Goal: Information Seeking & Learning: Learn about a topic

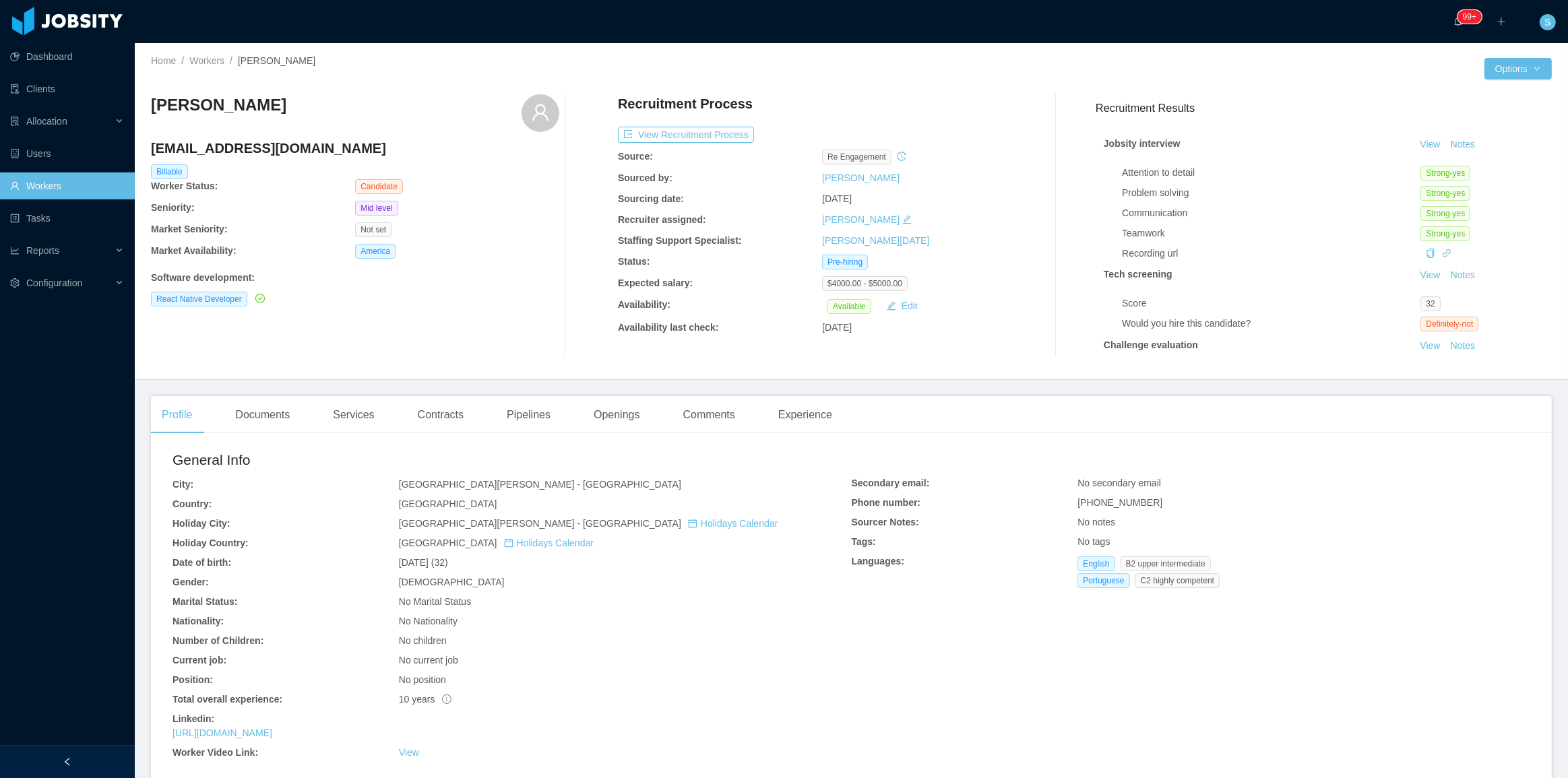
click at [47, 192] on link "Workers" at bounding box center [67, 186] width 114 height 27
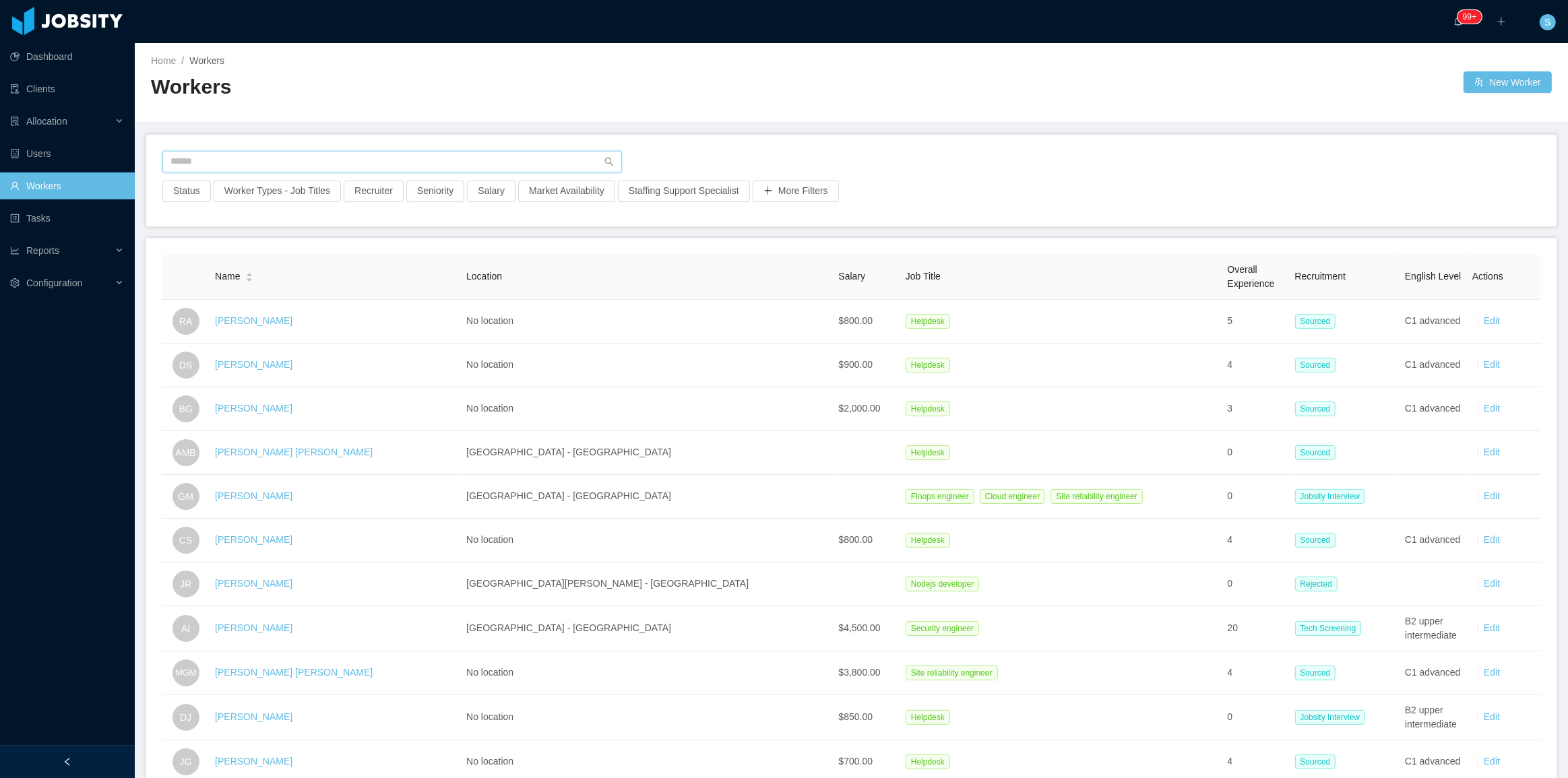
click at [329, 157] on input "text" at bounding box center [392, 161] width 459 height 21
paste input "**********"
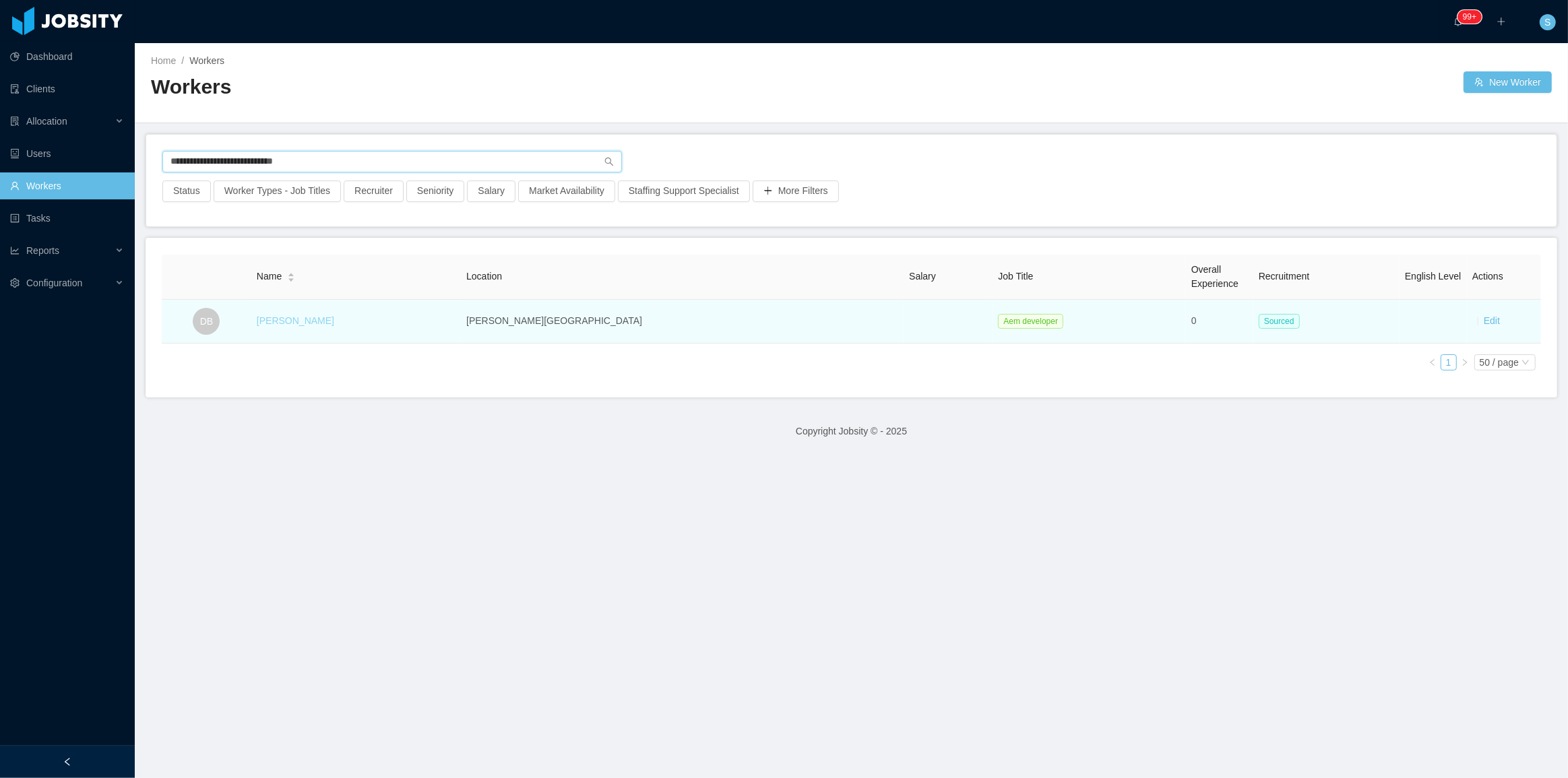
type input "**********"
click at [321, 319] on link "Dennis Bonilla" at bounding box center [296, 320] width 78 height 11
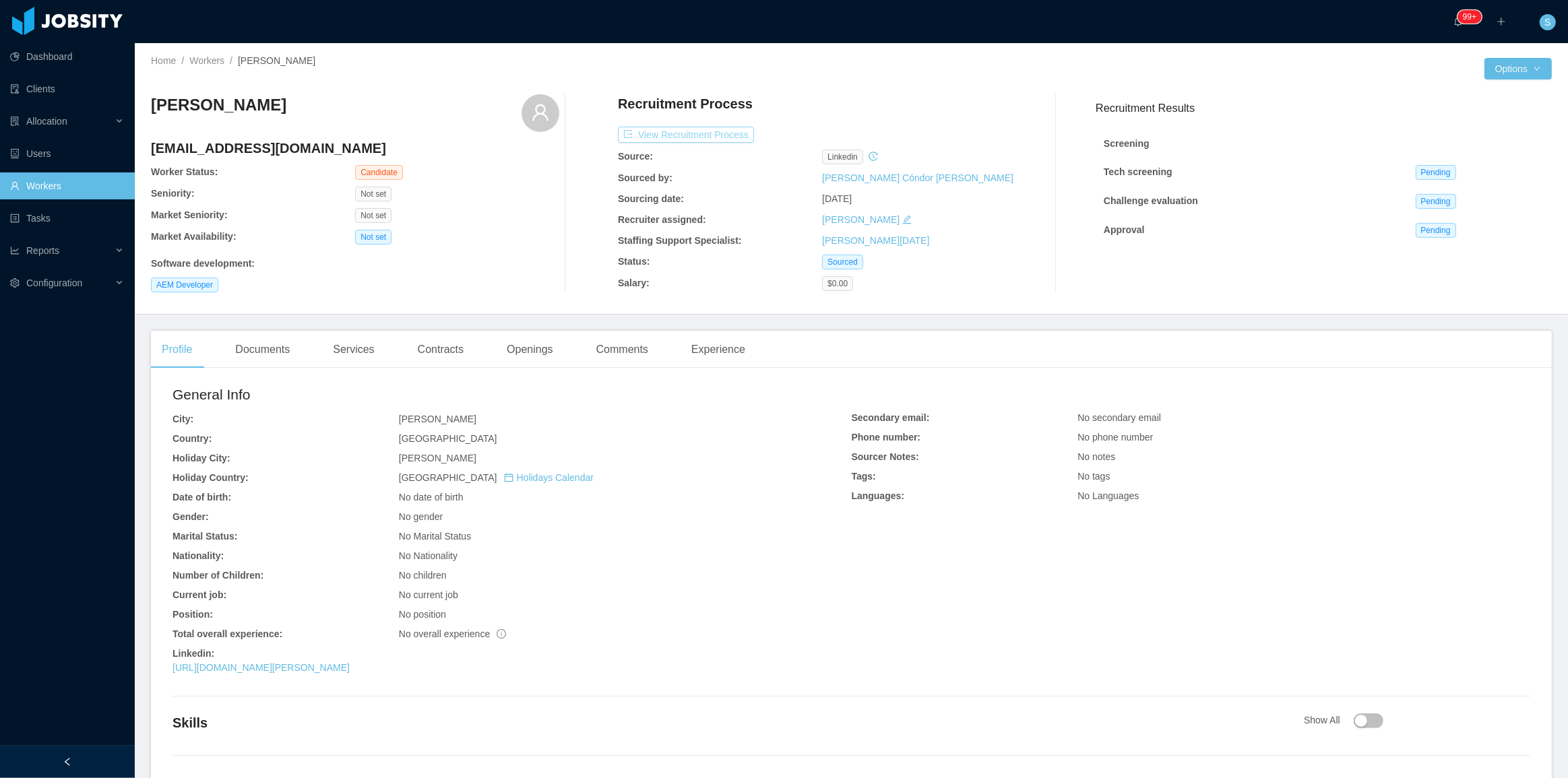
click at [683, 142] on button "View Recruitment Process" at bounding box center [685, 135] width 136 height 16
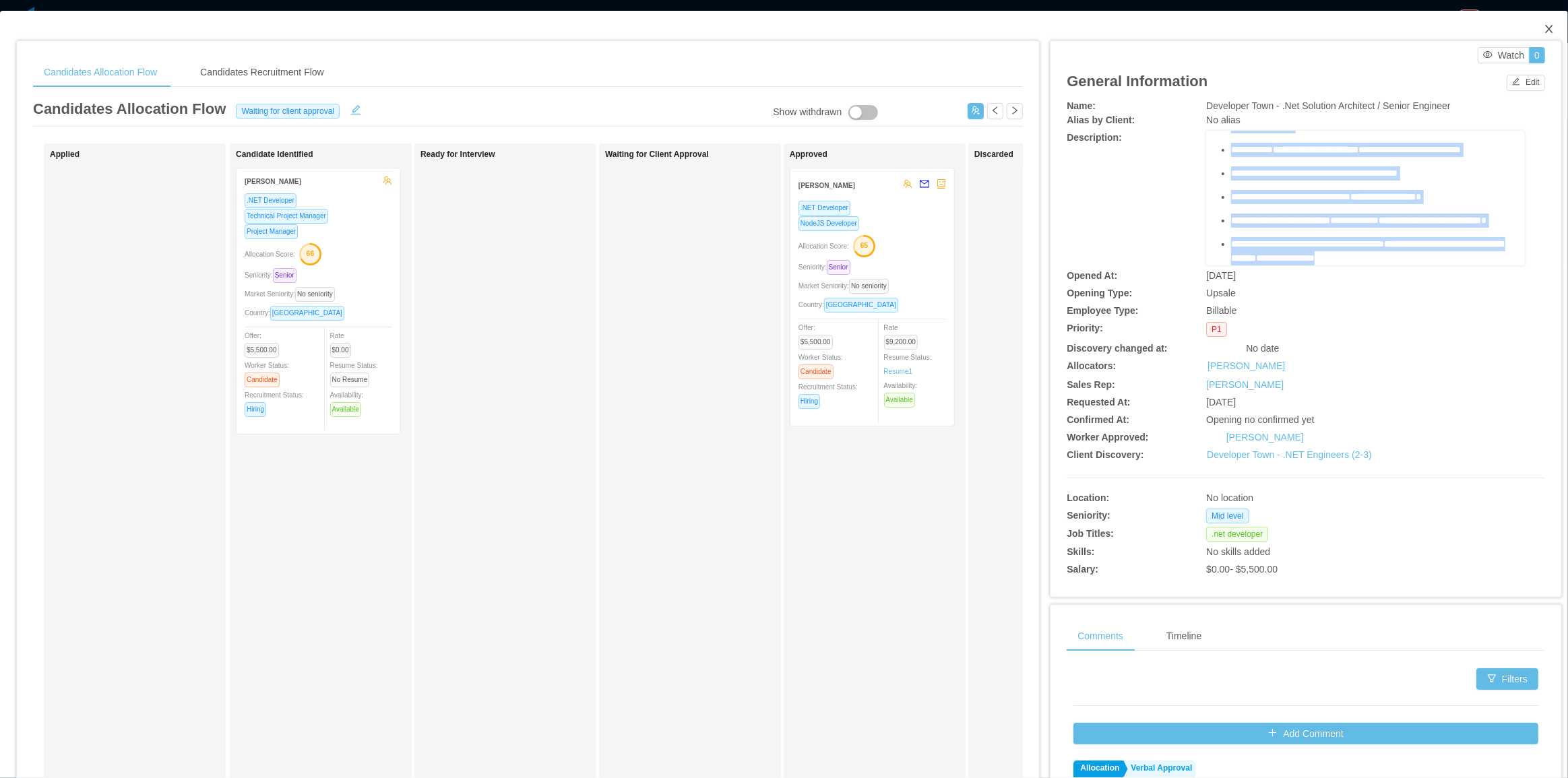
click at [1545, 28] on icon "icon: close" at bounding box center [1549, 29] width 7 height 8
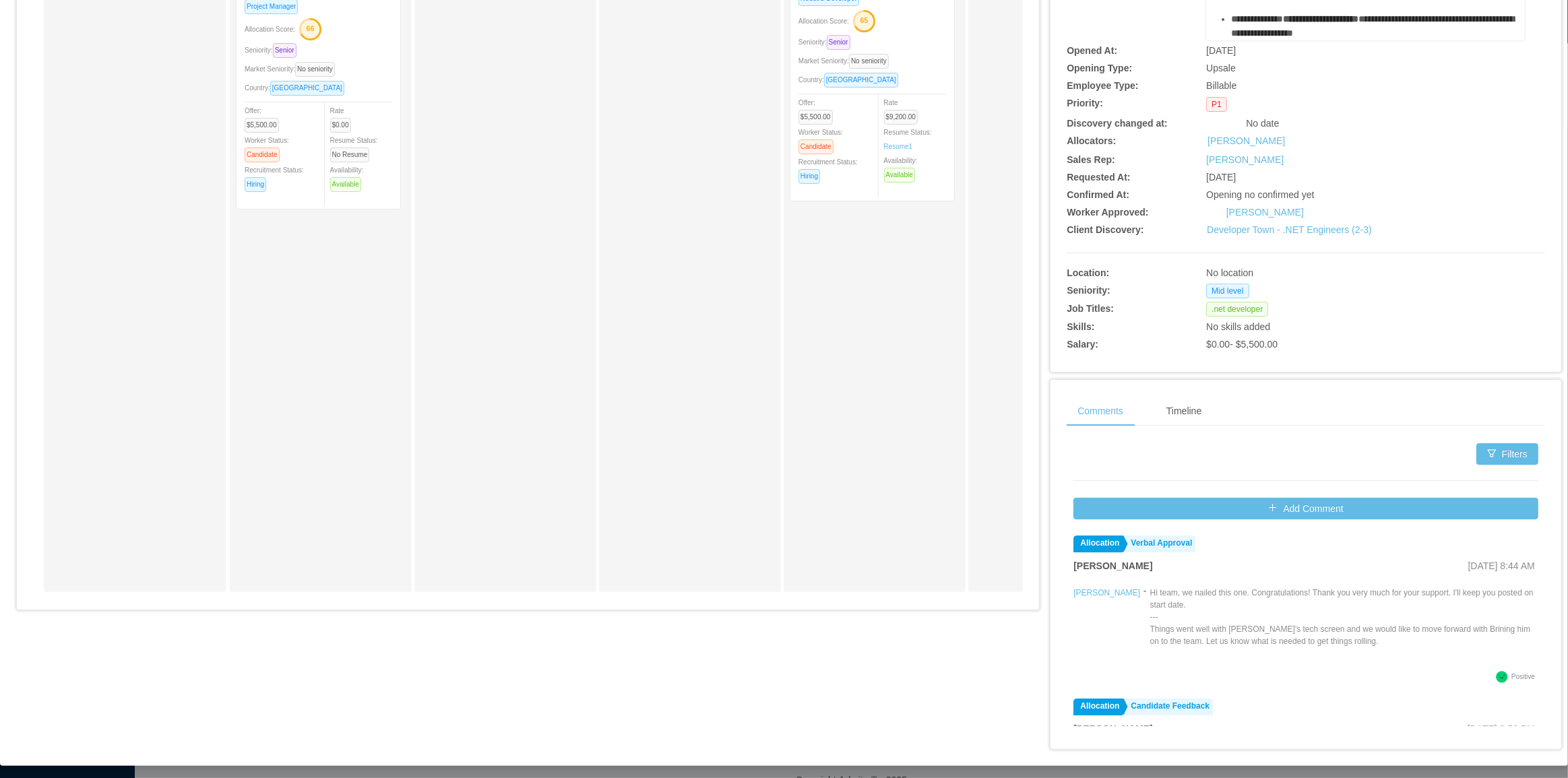
scroll to position [230, 0]
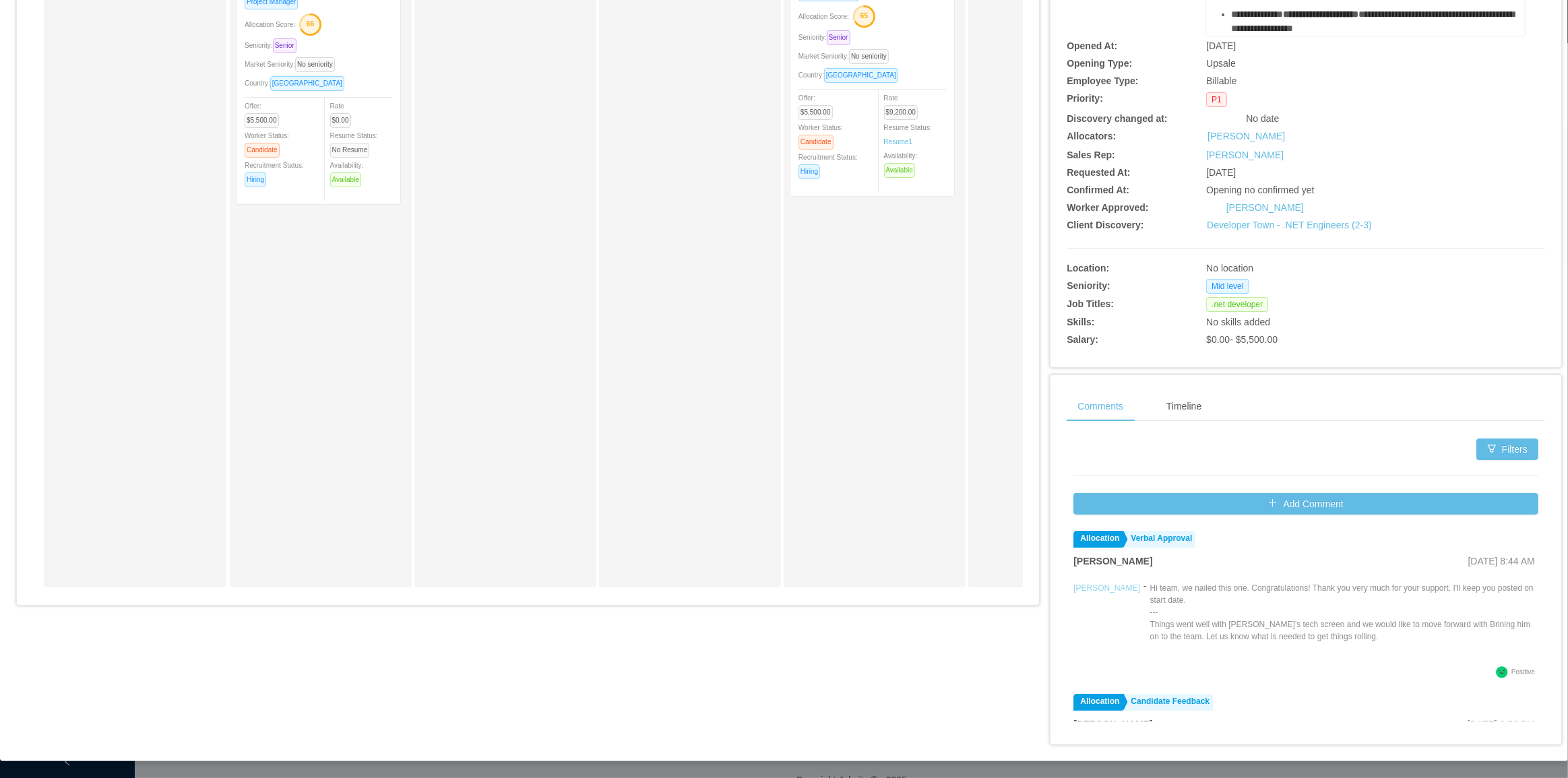
click at [1074, 592] on link "Julio Lemes" at bounding box center [1106, 587] width 67 height 10
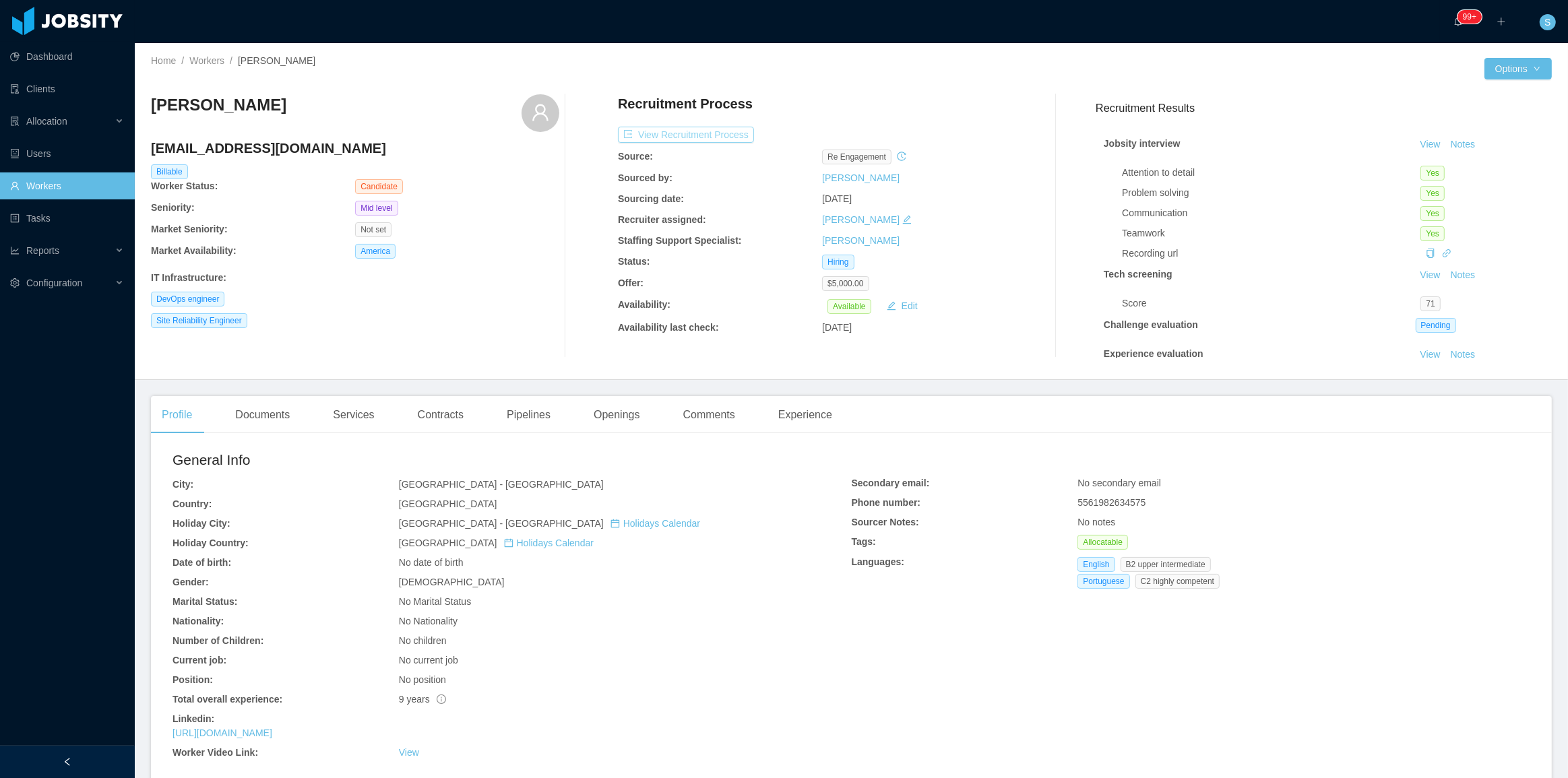
click at [720, 135] on button "View Recruitment Process" at bounding box center [685, 135] width 136 height 16
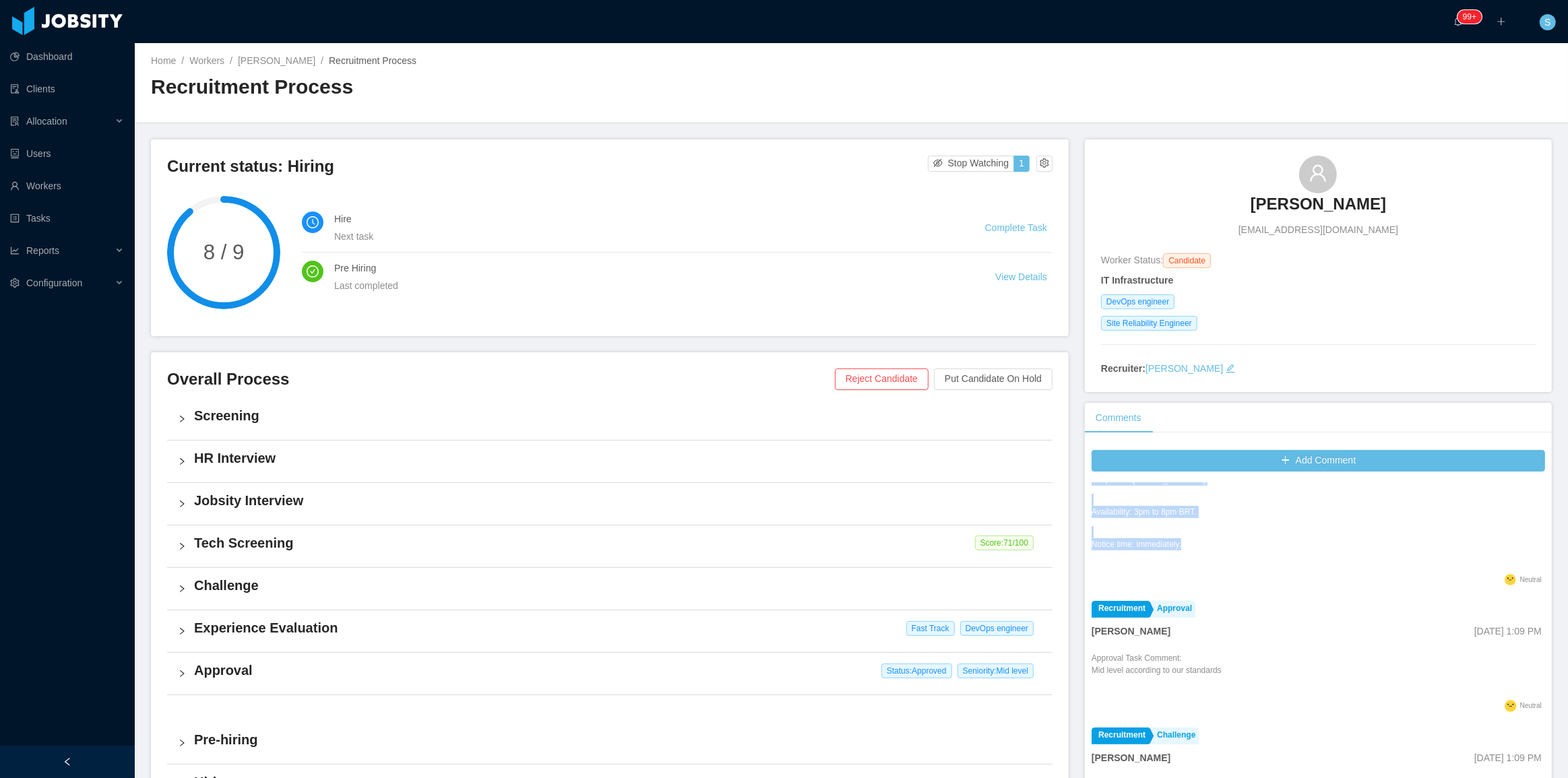
scroll to position [306, 0]
copy div "He is a little shy, which is something we have to be attentive to. This matches…"
drag, startPoint x: 1087, startPoint y: 546, endPoint x: 1208, endPoint y: 552, distance: 121.1
click at [1208, 552] on div "He is a little shy, which is something we have to be attentive to. This matches…" at bounding box center [1319, 404] width 453 height 340
